Goal: Contribute content

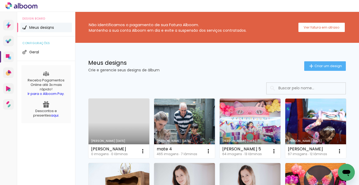
click at [115, 120] on link "[PERSON_NAME] [DATE]" at bounding box center [119, 128] width 61 height 60
